Goal: Navigation & Orientation: Find specific page/section

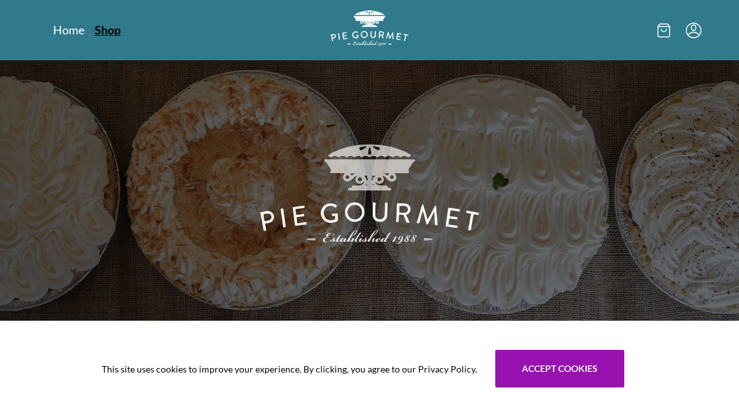
click at [105, 32] on link "Shop" at bounding box center [108, 30] width 26 height 16
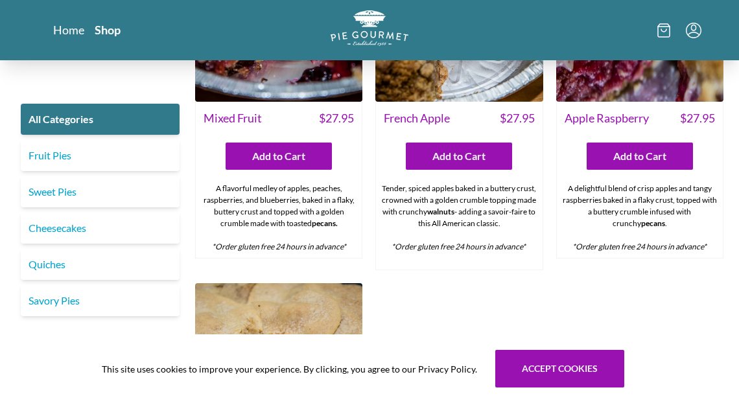
scroll to position [3943, 0]
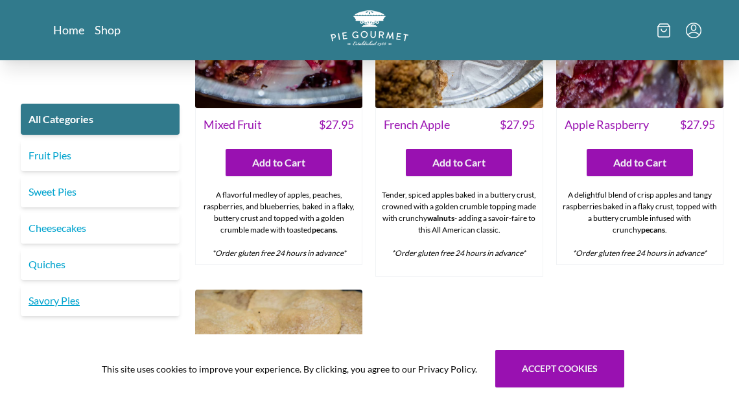
click at [54, 303] on link "Savory Pies" at bounding box center [100, 300] width 159 height 31
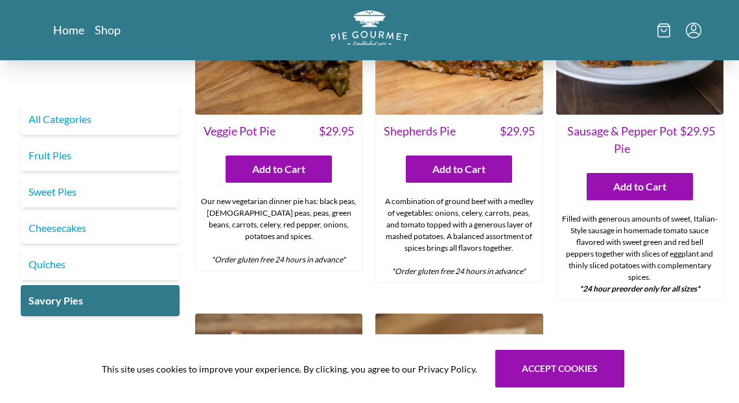
scroll to position [431, 0]
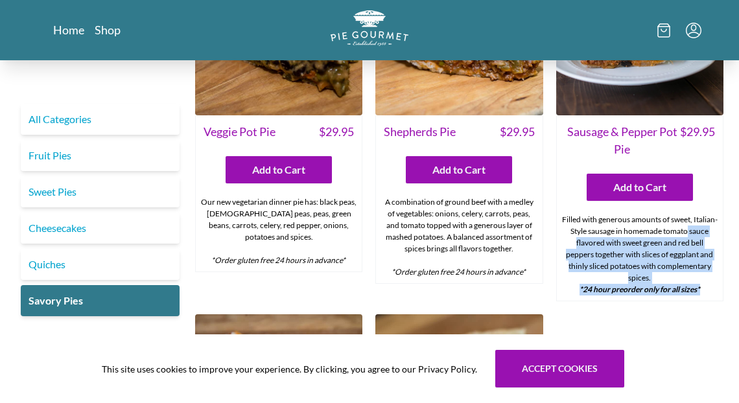
drag, startPoint x: 738, startPoint y: 200, endPoint x: 730, endPoint y: 280, distance: 80.1
click at [730, 285] on div "All Categories Fruit Pies Sweet Pies Cheesecakes Quiches Savory Pies There are …" at bounding box center [369, 150] width 739 height 1024
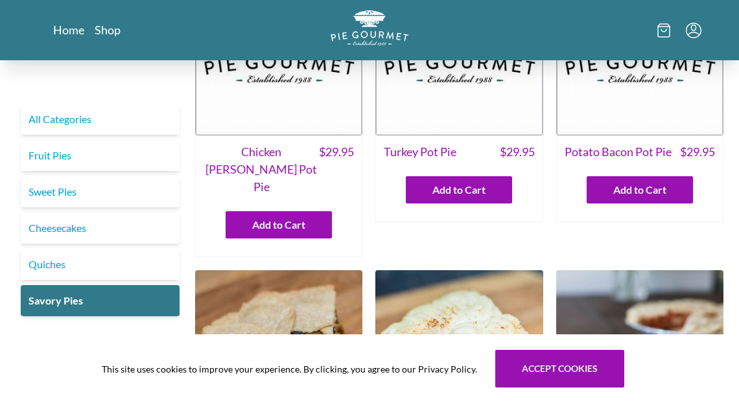
scroll to position [92, 0]
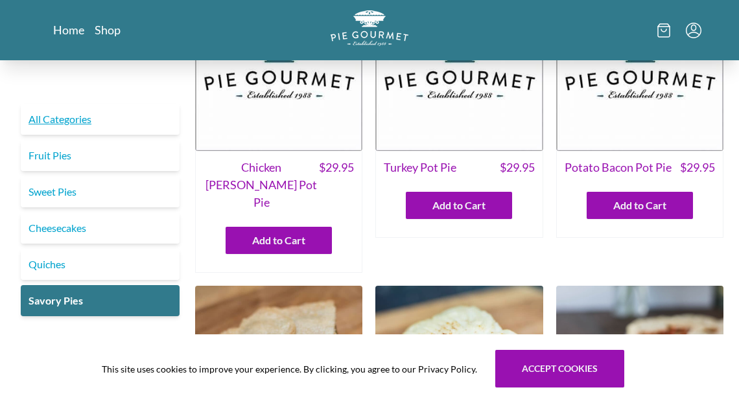
click at [59, 117] on link "All Categories" at bounding box center [100, 119] width 159 height 31
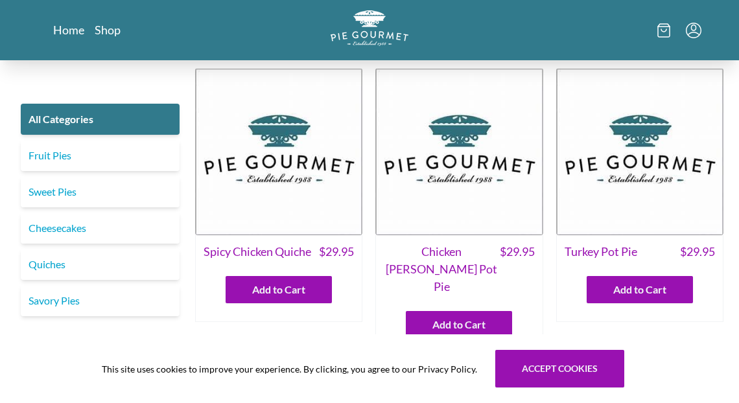
click at [296, 184] on img at bounding box center [278, 151] width 167 height 167
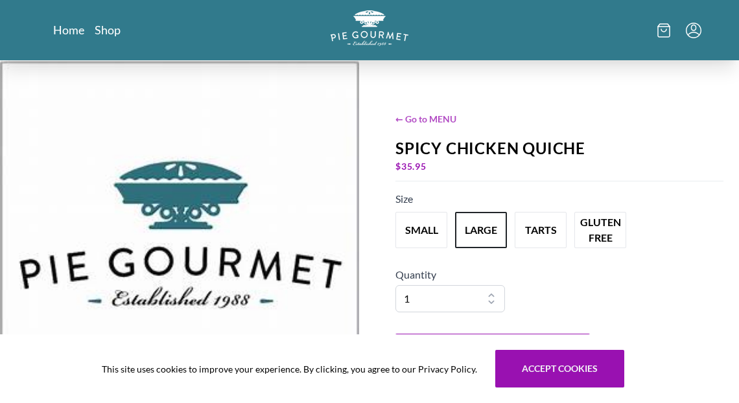
click at [449, 113] on span "← Go to MENU" at bounding box center [560, 119] width 328 height 14
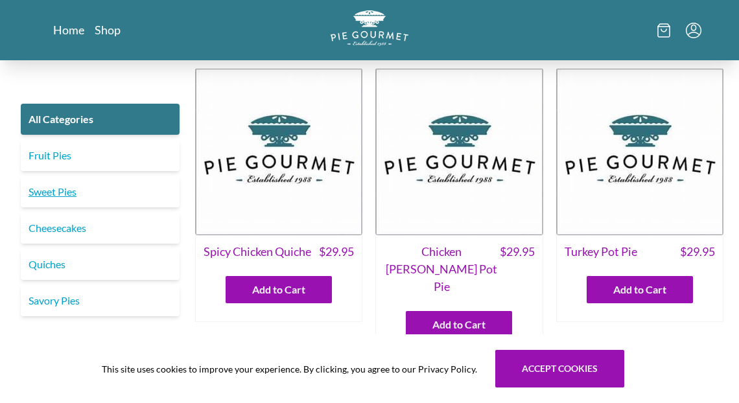
click at [76, 195] on link "Sweet Pies" at bounding box center [100, 191] width 159 height 31
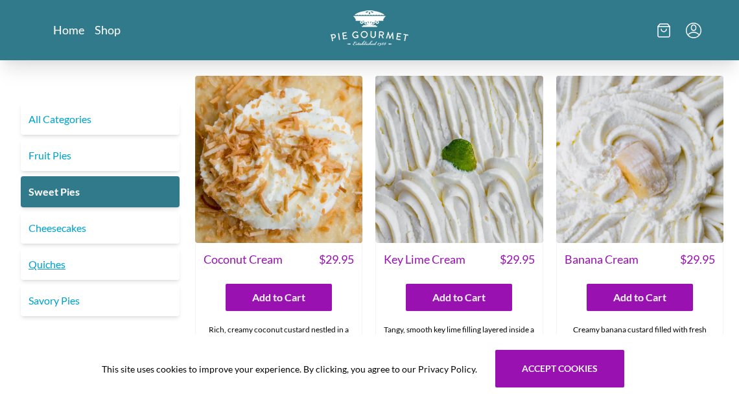
click at [51, 271] on link "Quiches" at bounding box center [100, 264] width 159 height 31
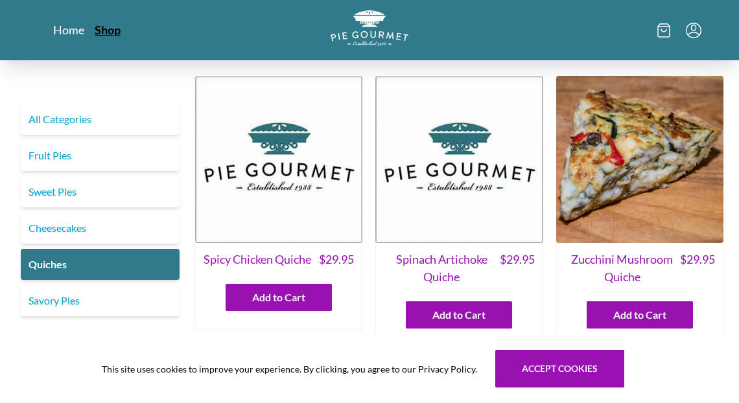
click at [113, 32] on link "Shop" at bounding box center [108, 30] width 26 height 16
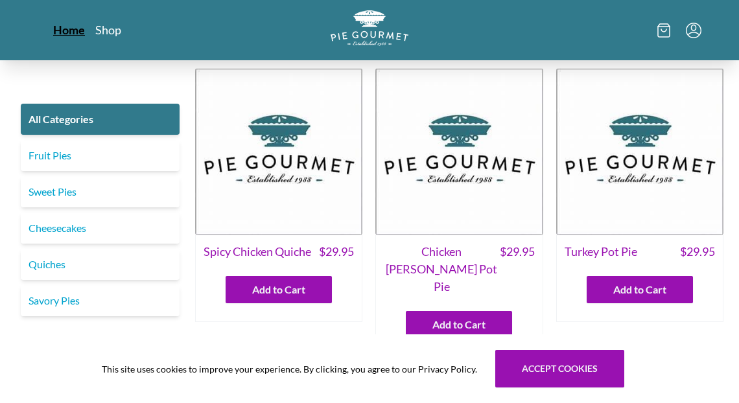
click at [77, 29] on link "Home" at bounding box center [69, 30] width 32 height 16
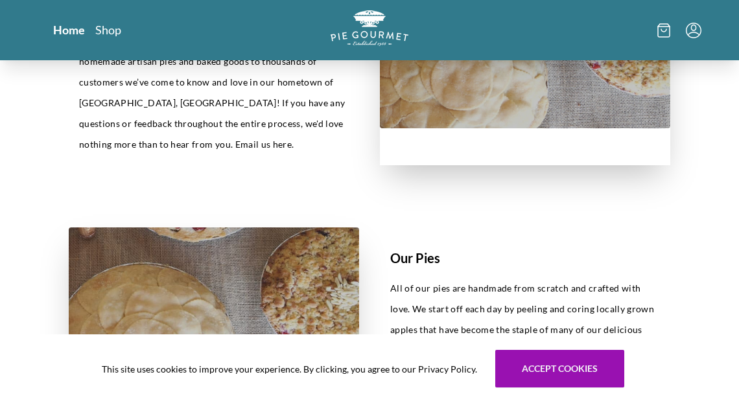
scroll to position [786, 0]
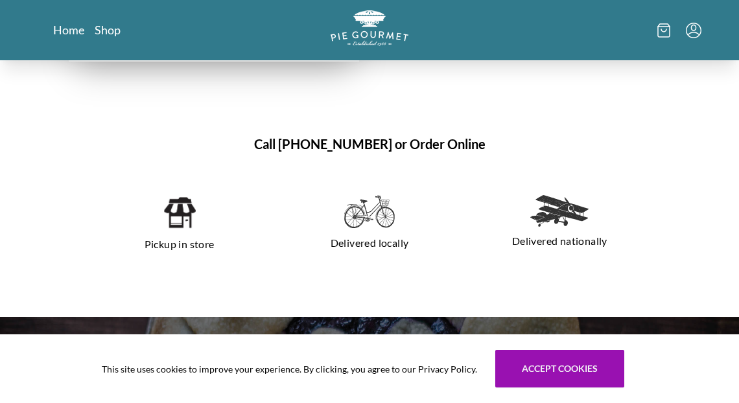
click at [175, 195] on img at bounding box center [179, 212] width 33 height 35
click at [183, 234] on p "Pickup in store" at bounding box center [179, 244] width 159 height 21
